Goal: Task Accomplishment & Management: Use online tool/utility

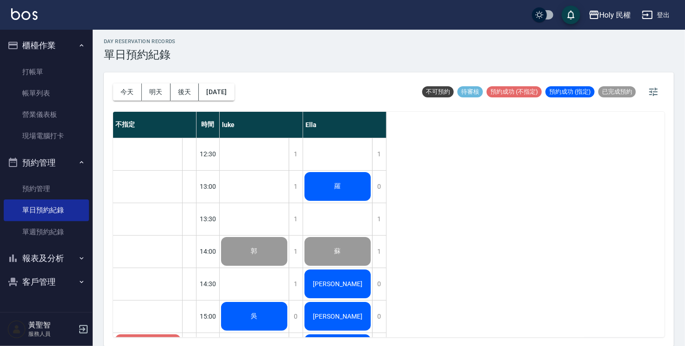
scroll to position [93, 0]
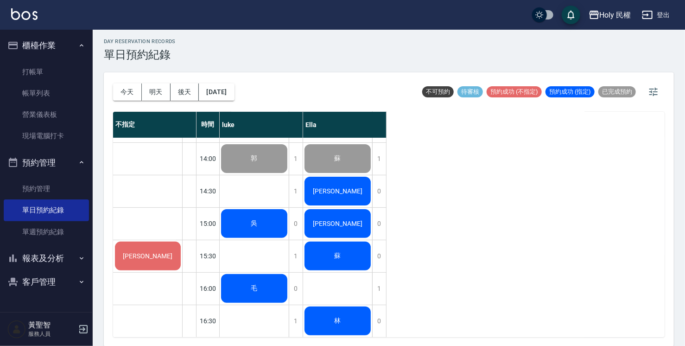
click at [259, 163] on span "[PERSON_NAME]" at bounding box center [254, 158] width 10 height 8
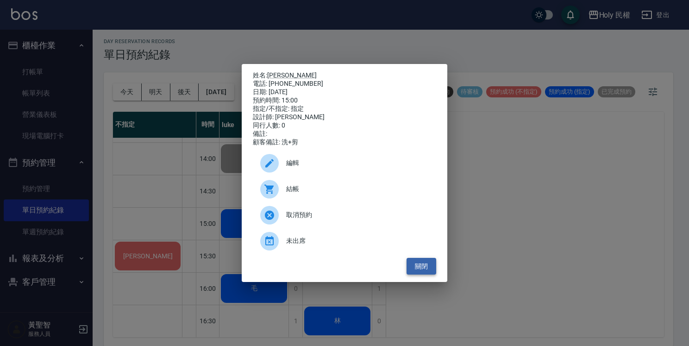
click at [426, 269] on button "關閉" at bounding box center [422, 266] width 30 height 17
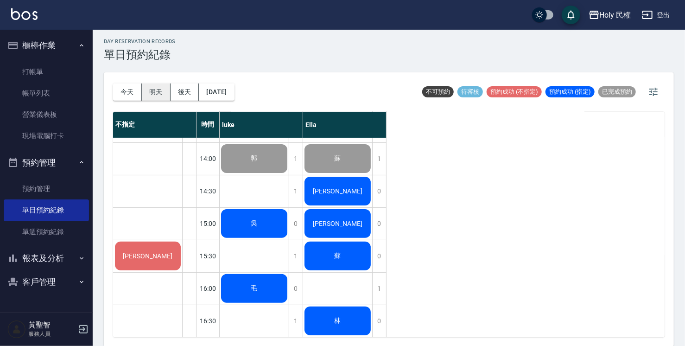
click at [156, 96] on button "明天" at bounding box center [156, 91] width 29 height 17
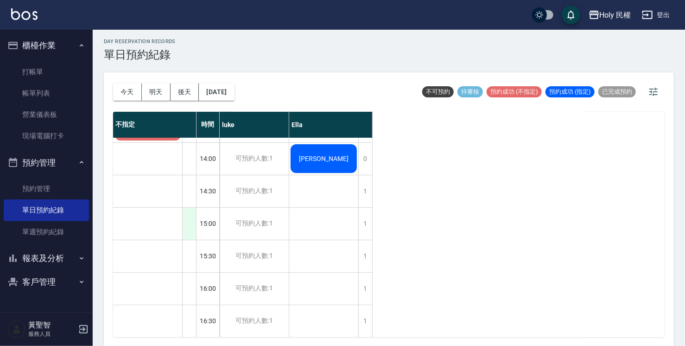
click at [192, 223] on div at bounding box center [189, 224] width 14 height 32
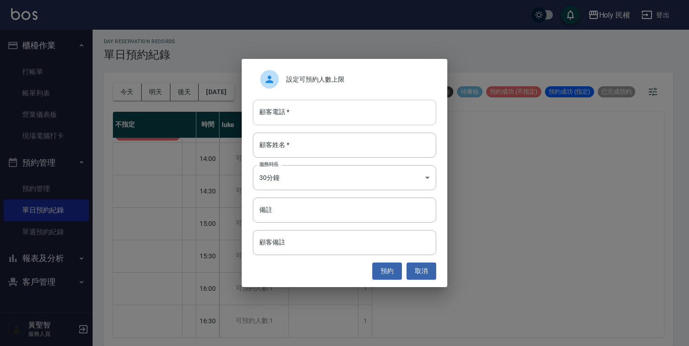
click at [345, 108] on input "顧客電話   *" at bounding box center [344, 112] width 183 height 25
type input "0937896198"
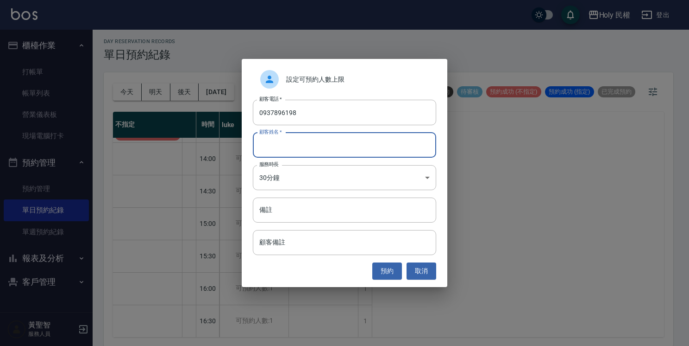
click at [324, 142] on input "顧客姓名   *" at bounding box center [344, 145] width 183 height 25
type input "王"
click at [399, 265] on button "預約" at bounding box center [388, 270] width 30 height 17
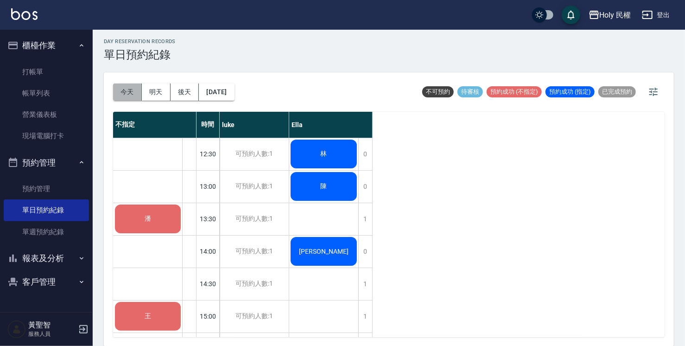
click at [130, 94] on button "今天" at bounding box center [127, 91] width 29 height 17
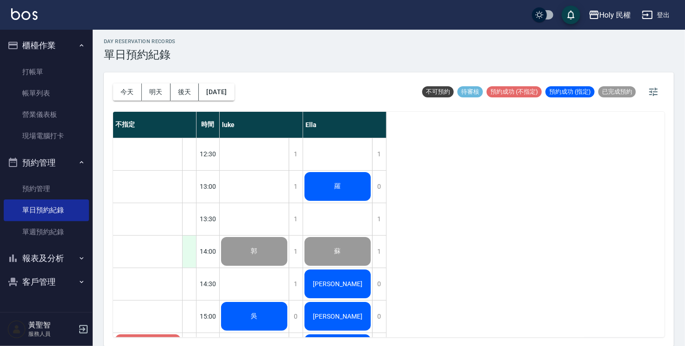
scroll to position [139, 0]
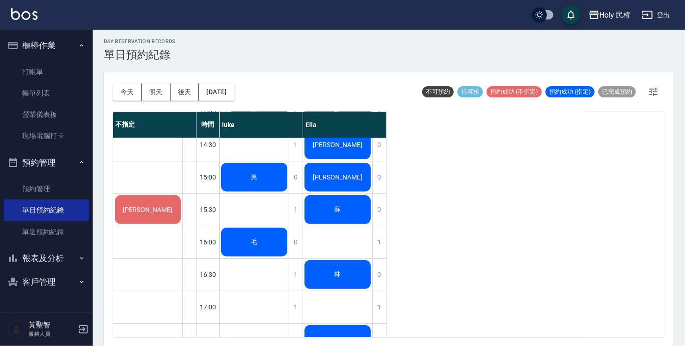
click at [262, 128] on div "吳" at bounding box center [254, 112] width 69 height 32
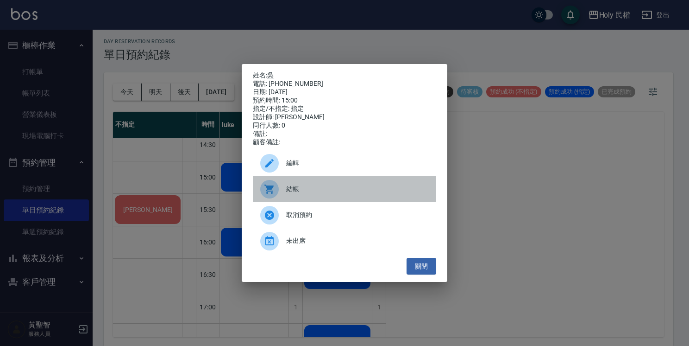
click at [297, 190] on span "結帳" at bounding box center [357, 189] width 143 height 10
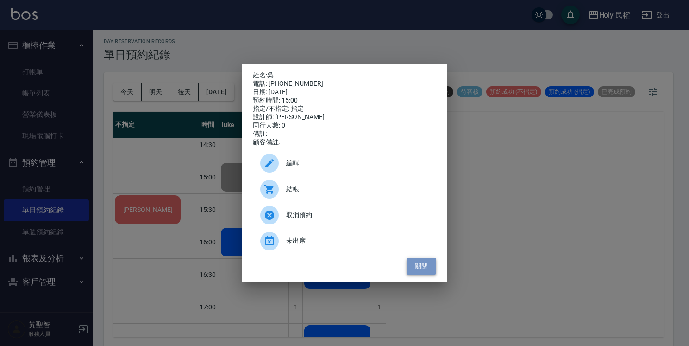
click at [417, 270] on button "關閉" at bounding box center [422, 266] width 30 height 17
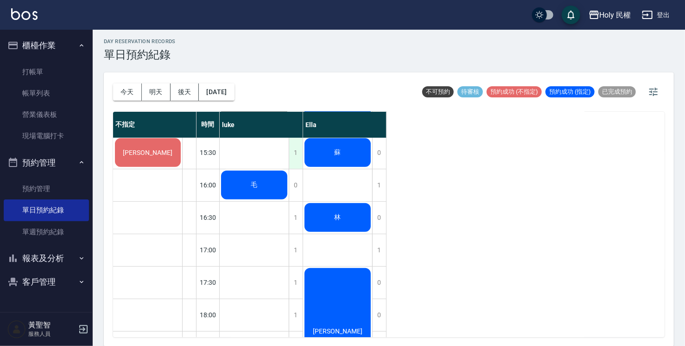
scroll to position [232, 0]
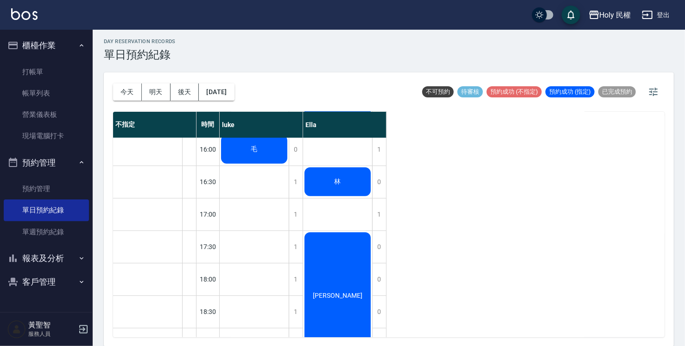
drag, startPoint x: 293, startPoint y: 207, endPoint x: 606, endPoint y: 221, distance: 313.5
click at [606, 221] on div "不指定 時間 luke Ella 李 12:30 13:00 13:30 14:00 14:30 15:00 15:30 16:00 16:30 17:00 …" at bounding box center [388, 224] width 551 height 225
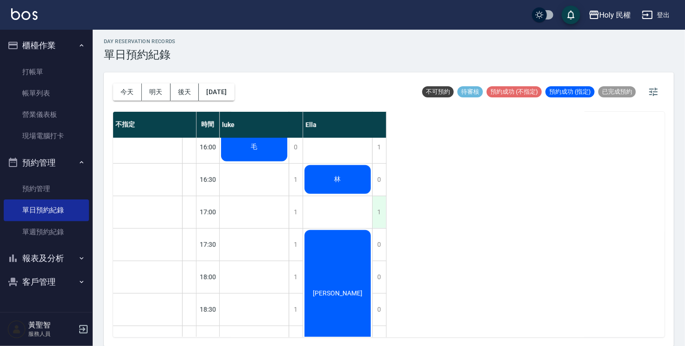
scroll to position [141, 0]
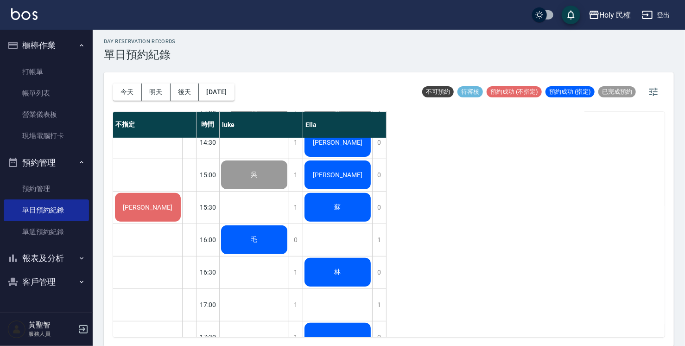
click at [145, 214] on div "[PERSON_NAME]" at bounding box center [148, 207] width 69 height 32
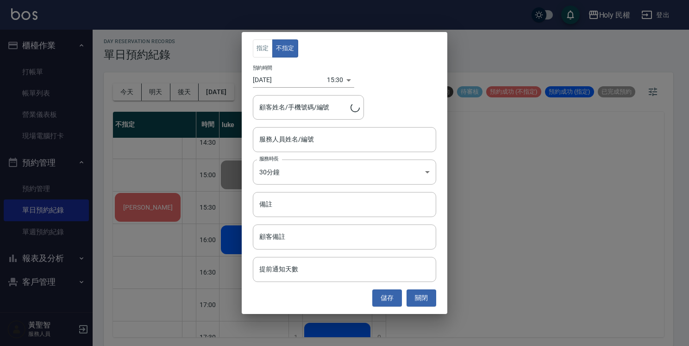
type input "李/0936416923"
click at [328, 139] on input "服務人員姓名/編號" at bounding box center [344, 139] width 175 height 16
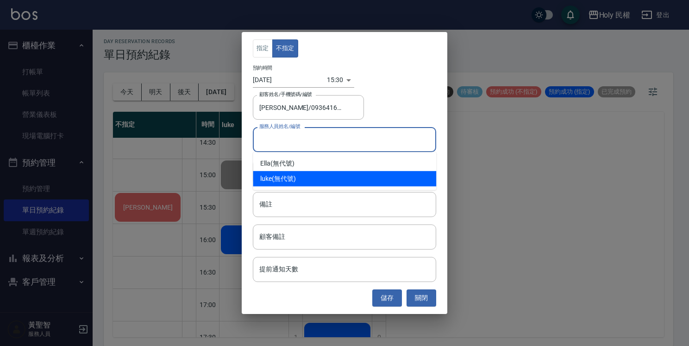
click at [304, 179] on div "luke (無代號)" at bounding box center [344, 178] width 183 height 15
type input "luke(無代號)"
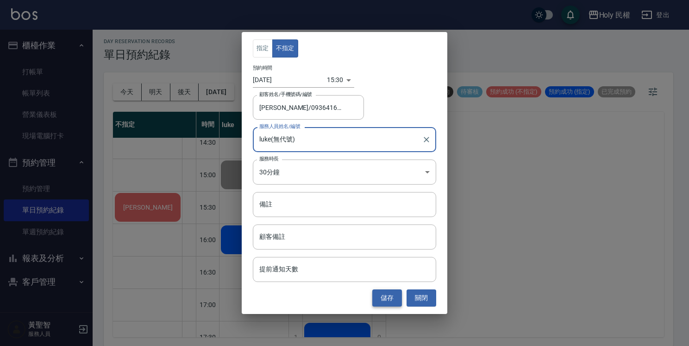
click at [391, 292] on button "儲存" at bounding box center [388, 297] width 30 height 17
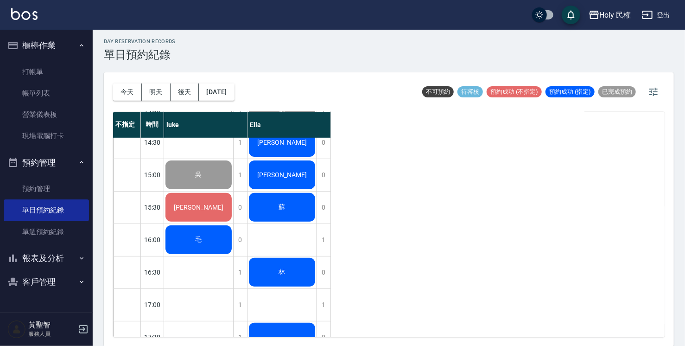
click at [197, 114] on span "[PERSON_NAME]" at bounding box center [199, 110] width 10 height 8
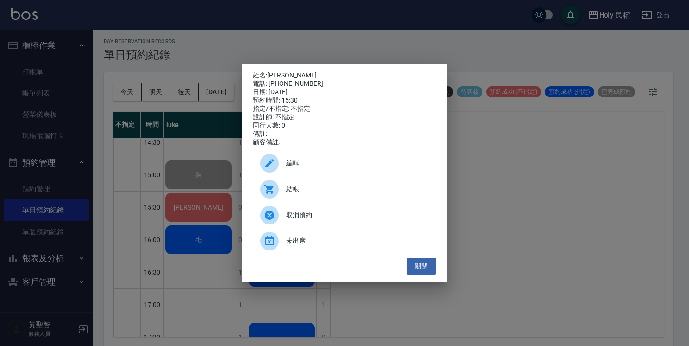
click at [301, 199] on div "結帳" at bounding box center [344, 189] width 183 height 26
click at [424, 271] on button "關閉" at bounding box center [422, 266] width 30 height 17
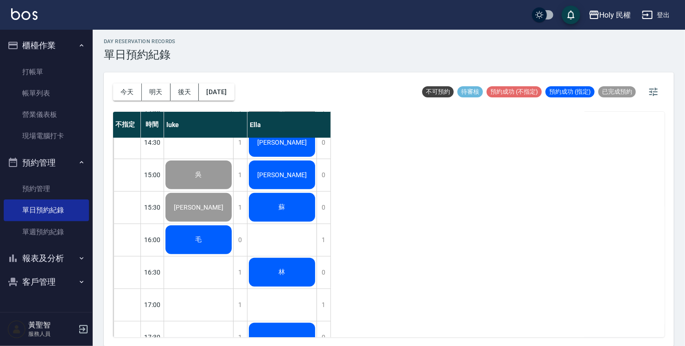
click at [233, 126] on div "林" at bounding box center [198, 110] width 69 height 32
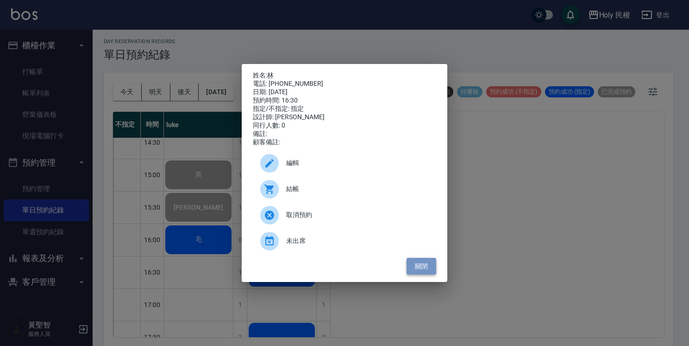
click at [417, 273] on button "關閉" at bounding box center [422, 266] width 30 height 17
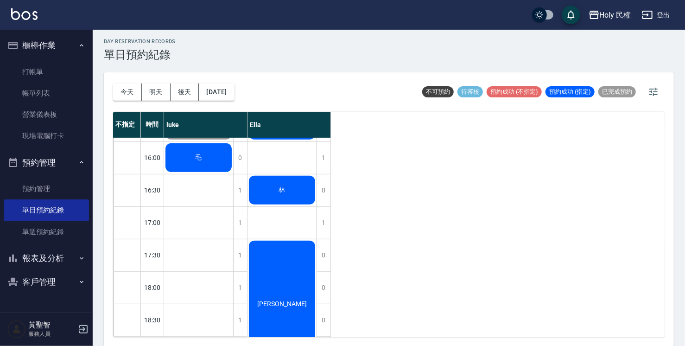
scroll to position [234, 0]
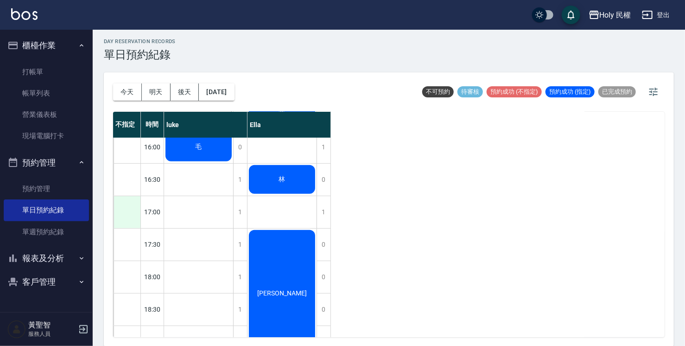
click at [127, 211] on div at bounding box center [127, 212] width 27 height 32
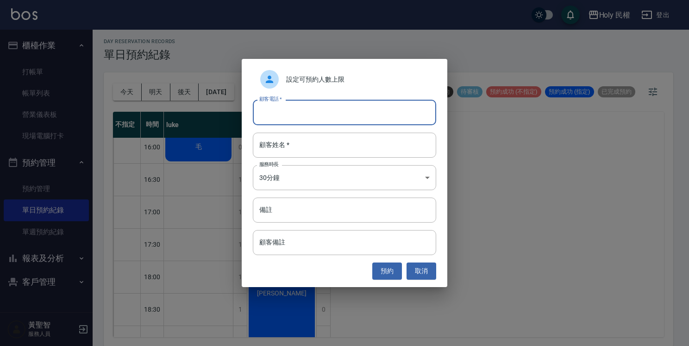
click at [387, 109] on input "顧客電話   *" at bounding box center [344, 112] width 183 height 25
type input "0966135205"
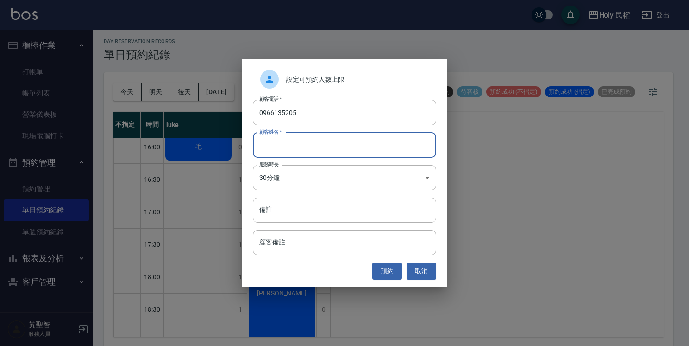
click at [406, 154] on input "顧客姓名   *" at bounding box center [344, 145] width 183 height 25
type input "羅"
click at [389, 270] on button "預約" at bounding box center [388, 270] width 30 height 17
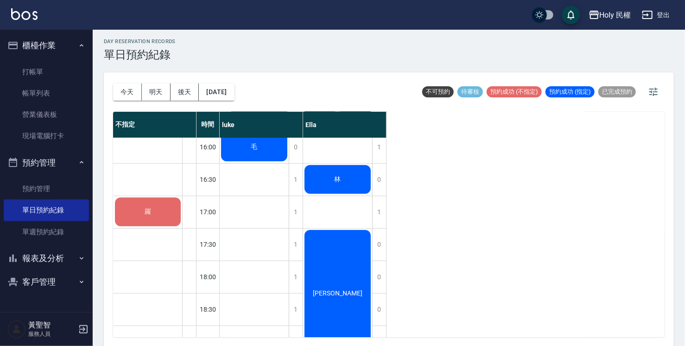
click at [122, 215] on div "羅" at bounding box center [148, 212] width 69 height 32
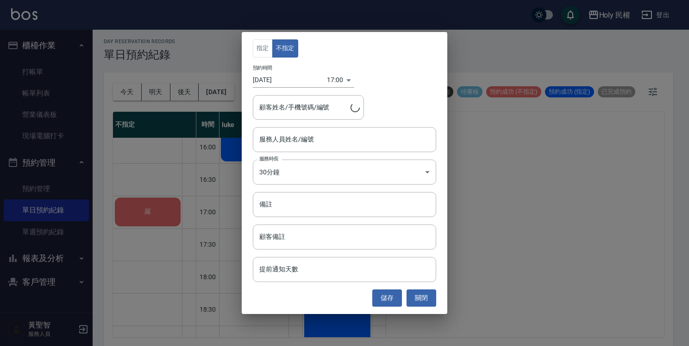
type input "羅/0966135205"
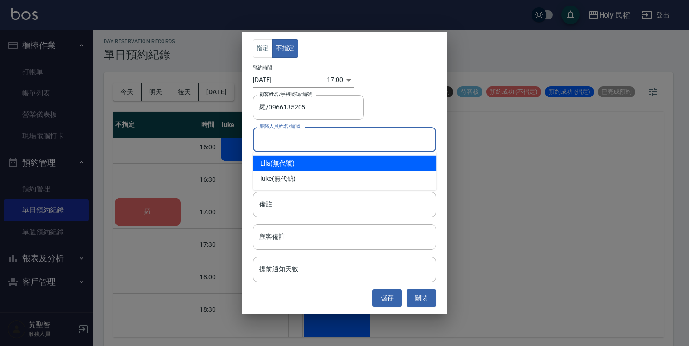
click at [324, 139] on input "服務人員姓名/編號" at bounding box center [344, 139] width 175 height 16
click at [324, 164] on div "Ella (無代號)" at bounding box center [344, 163] width 183 height 15
type input "Ella(無代號)"
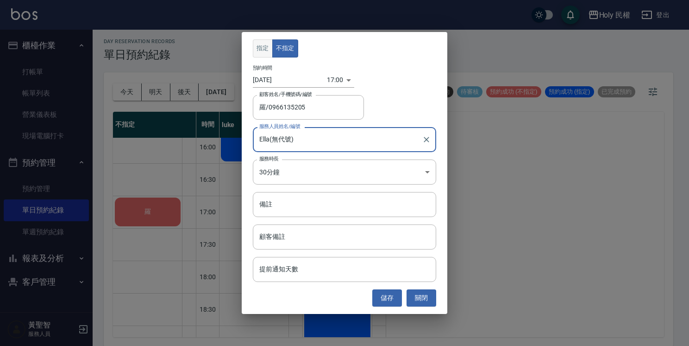
click at [266, 51] on button "指定" at bounding box center [263, 48] width 20 height 18
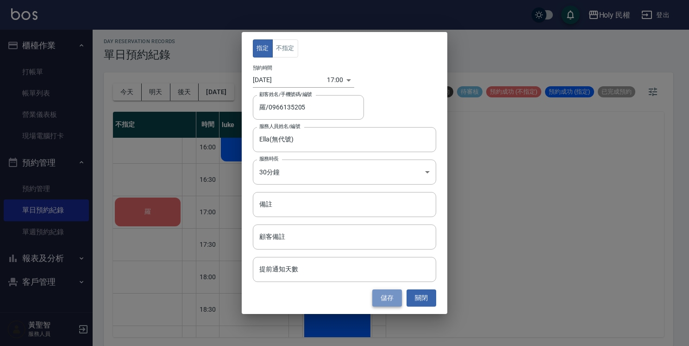
click at [393, 303] on button "儲存" at bounding box center [388, 297] width 30 height 17
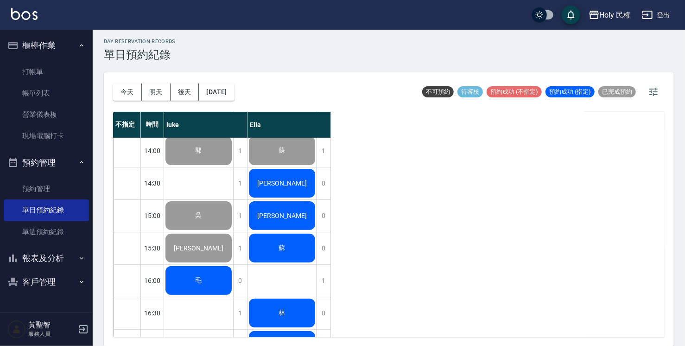
scroll to position [95, 0]
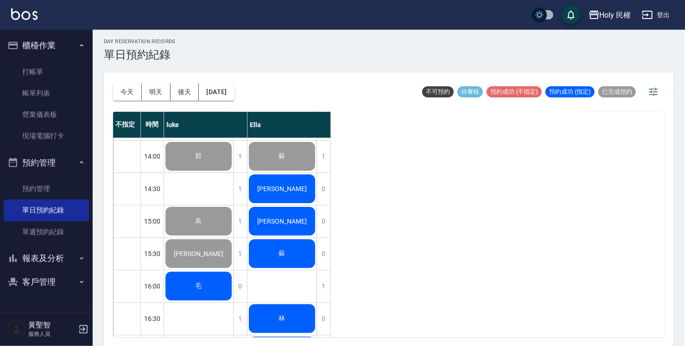
click at [216, 172] on div "毛" at bounding box center [198, 156] width 69 height 32
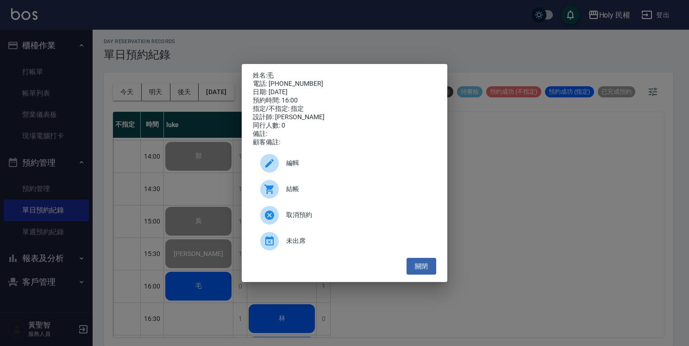
click at [290, 194] on span "結帳" at bounding box center [357, 189] width 143 height 10
click at [426, 273] on button "關閉" at bounding box center [422, 266] width 30 height 17
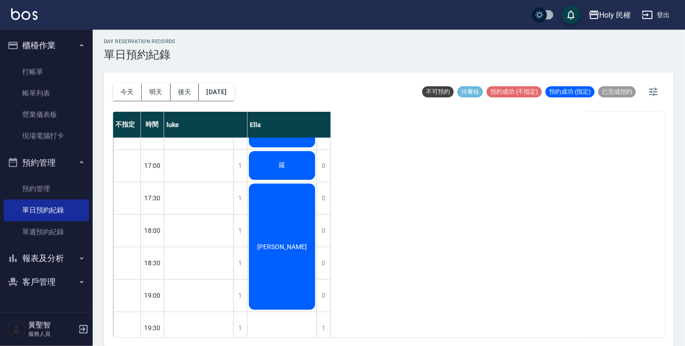
scroll to position [234, 0]
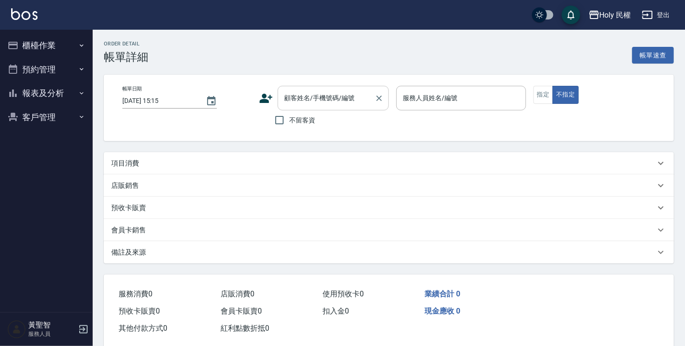
type input "2025/08/23 15:00"
type input "luke(無代號)"
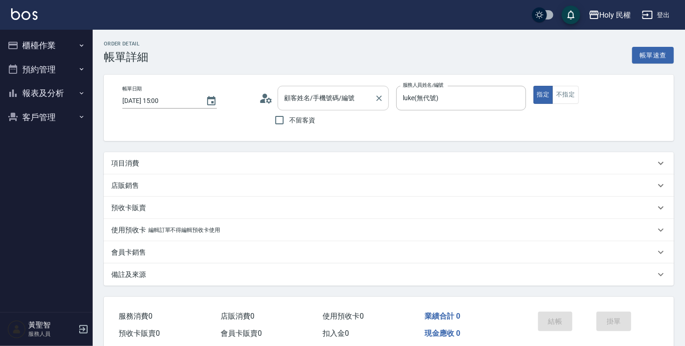
click at [309, 107] on div "顧客姓名/手機號碼/編號" at bounding box center [333, 98] width 111 height 25
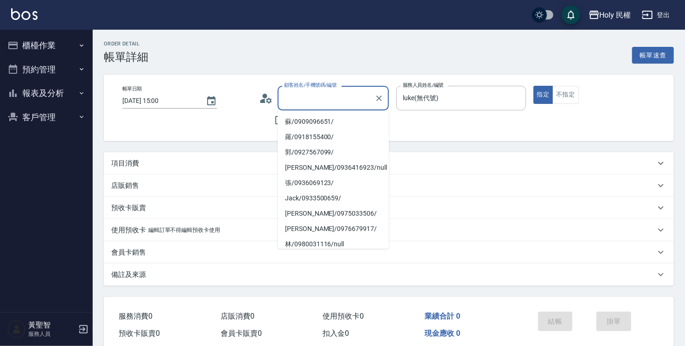
type input "吳/0935034422/"
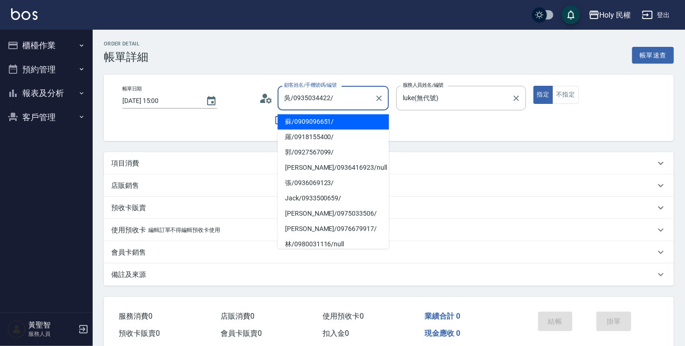
click at [432, 122] on div "服務人員姓名/編號 luke(無代號) 服務人員姓名/編號" at bounding box center [460, 108] width 129 height 44
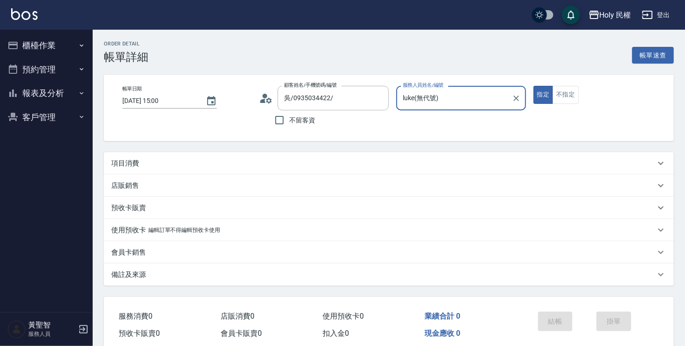
click at [197, 170] on div "項目消費" at bounding box center [389, 163] width 570 height 22
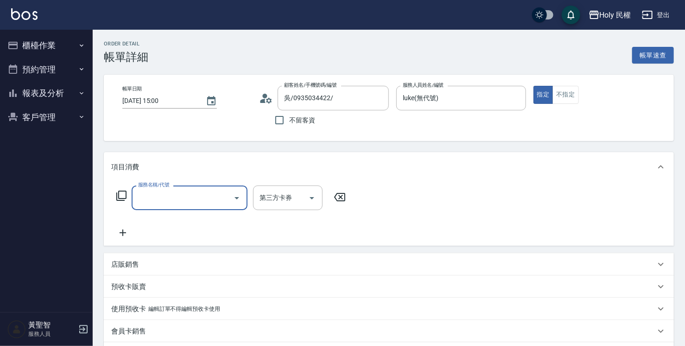
click at [175, 196] on input "服務名稱/代號" at bounding box center [183, 197] width 94 height 16
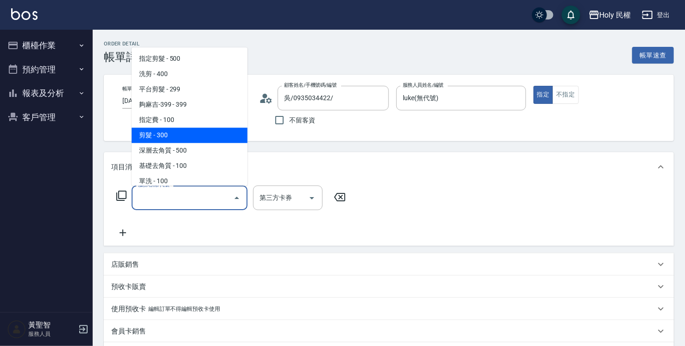
click at [157, 138] on span "剪髮 - 300" at bounding box center [190, 134] width 116 height 15
type input "剪髮(C02)"
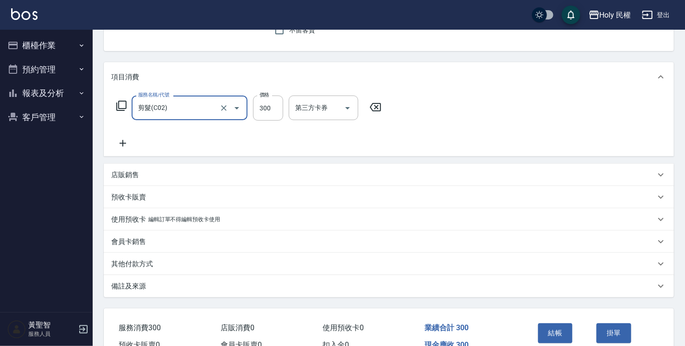
scroll to position [140, 0]
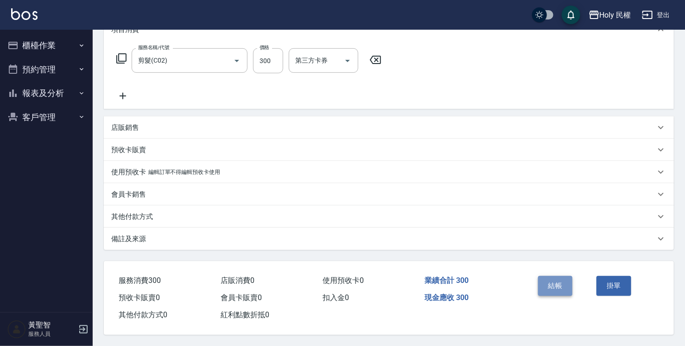
click at [550, 277] on button "結帳" at bounding box center [555, 285] width 35 height 19
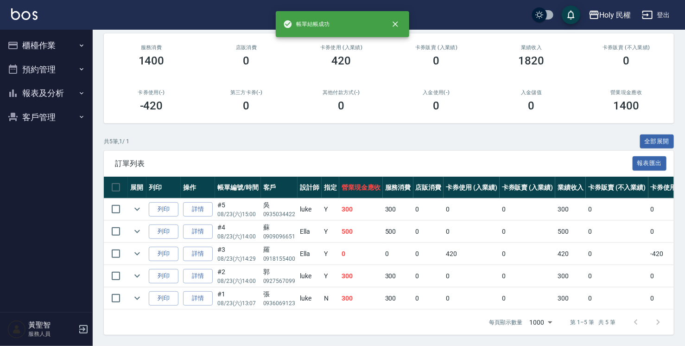
scroll to position [115, 0]
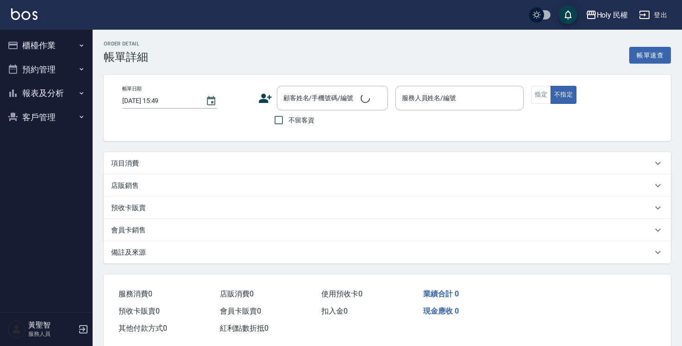
type input "2025/08/23 15:30"
type input "luke(無代號)"
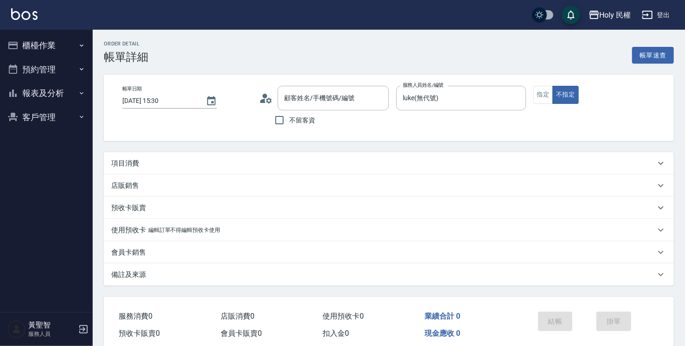
type input "李/0936416923/null"
click at [239, 161] on div "項目消費" at bounding box center [383, 163] width 544 height 10
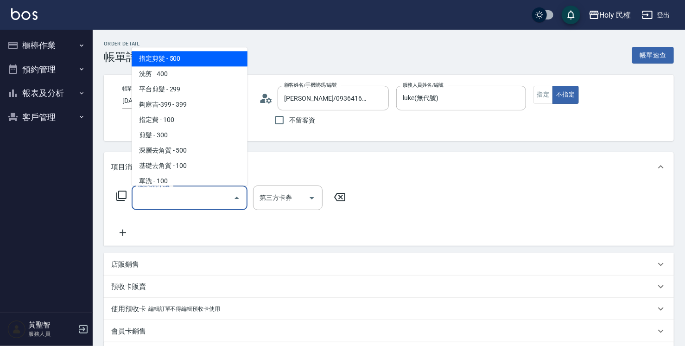
click at [161, 199] on input "服務名稱/代號" at bounding box center [183, 197] width 94 height 16
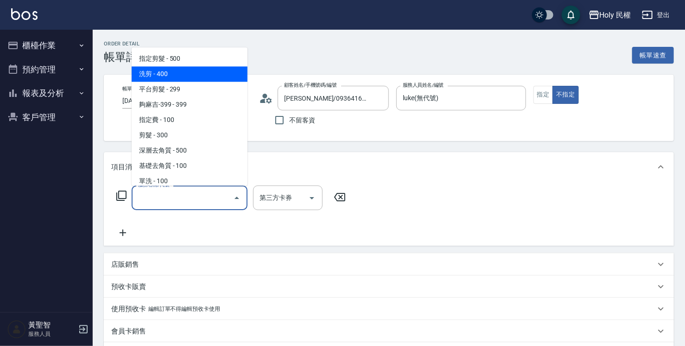
click at [161, 78] on span "洗剪 - 400" at bounding box center [190, 73] width 116 height 15
type input "洗剪(3)"
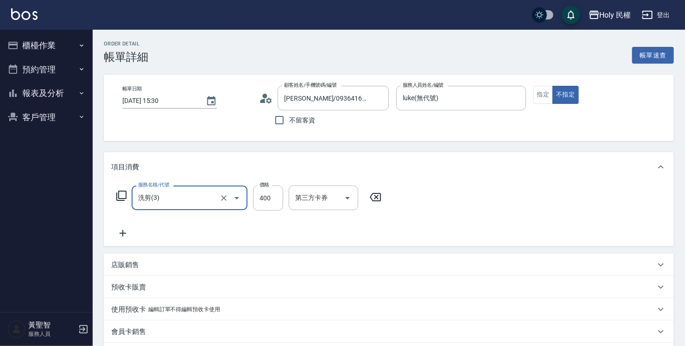
scroll to position [140, 0]
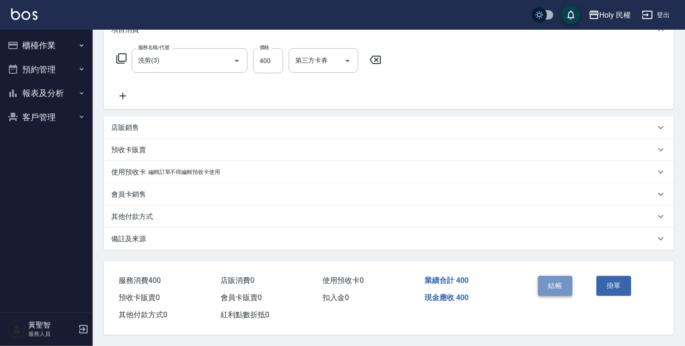
click at [552, 281] on button "結帳" at bounding box center [555, 285] width 35 height 19
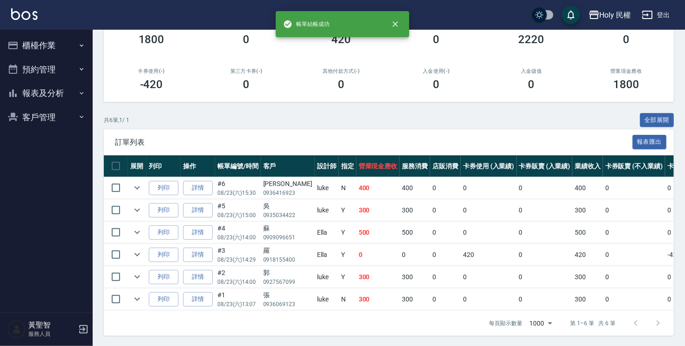
scroll to position [138, 0]
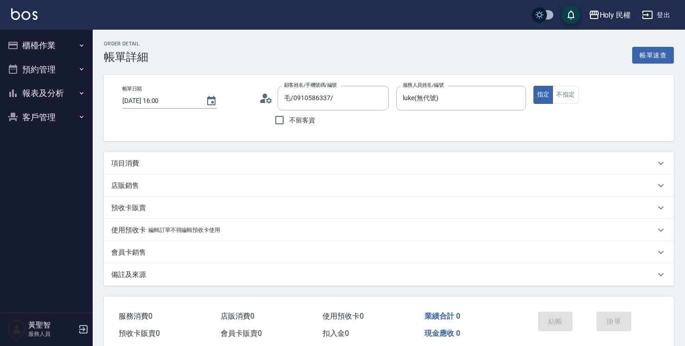
click at [296, 164] on div "項目消費" at bounding box center [383, 163] width 544 height 10
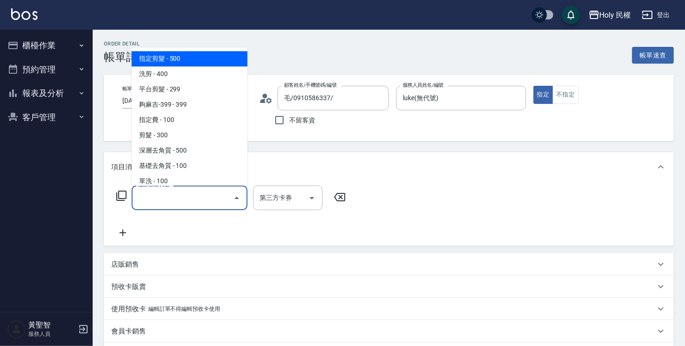
click at [151, 202] on input "服務名稱/代號" at bounding box center [183, 197] width 94 height 16
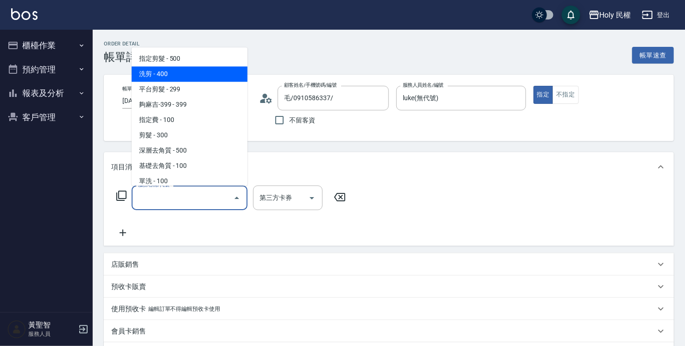
click at [169, 78] on span "洗剪 - 400" at bounding box center [190, 73] width 116 height 15
type input "洗剪(3)"
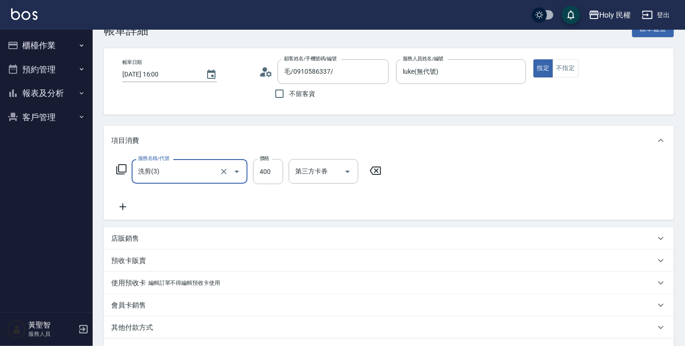
scroll to position [140, 0]
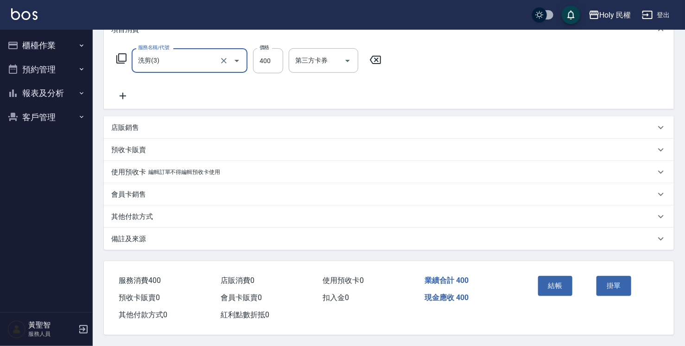
click at [555, 284] on button "結帳" at bounding box center [555, 285] width 35 height 19
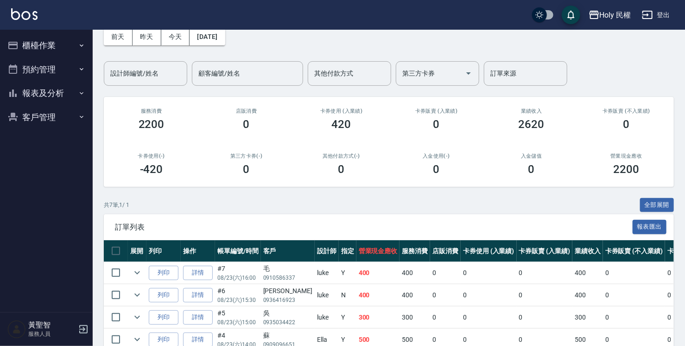
scroll to position [93, 0]
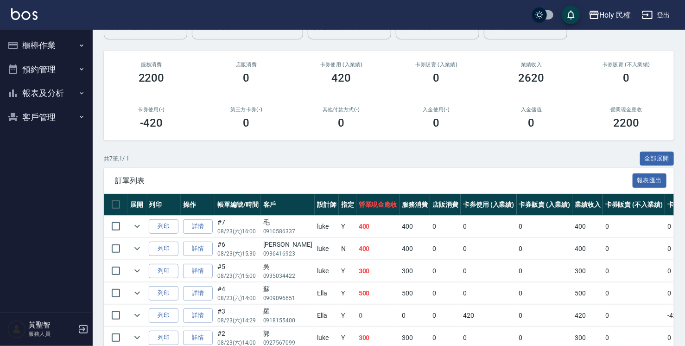
drag, startPoint x: 486, startPoint y: 212, endPoint x: 392, endPoint y: 158, distance: 108.1
click at [392, 158] on div "共 7 筆, 1 / 1 全部展開" at bounding box center [389, 159] width 570 height 14
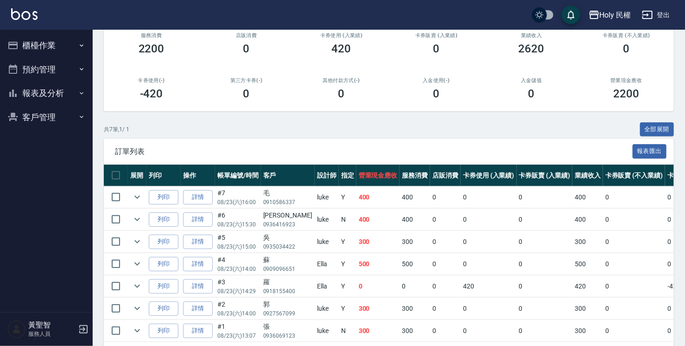
scroll to position [159, 0]
